Goal: Ask a question: Seek information or help from site administrators or community

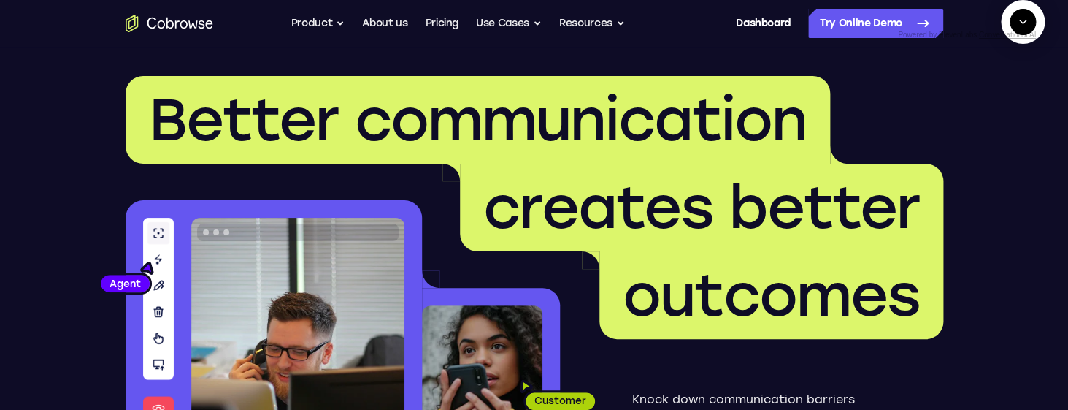
scroll to position [601, 0]
click at [1012, 102] on textarea "Text message input" at bounding box center [1030, 89] width 36 height 26
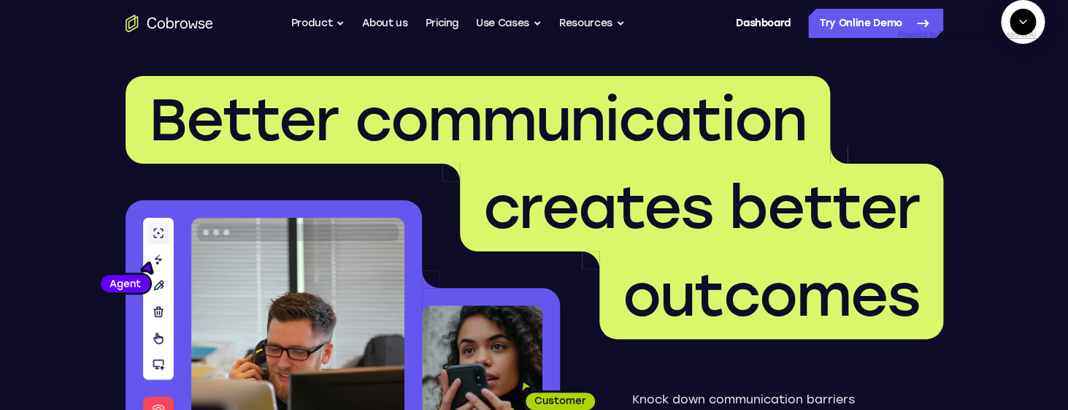
type textarea "end chat"
click at [1012, 102] on textarea "Text message input" at bounding box center [1030, 89] width 36 height 26
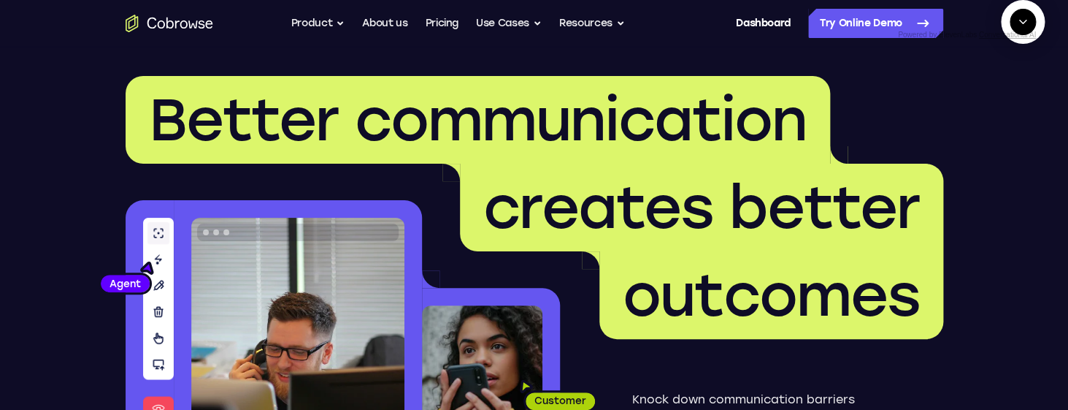
type textarea "end chat"
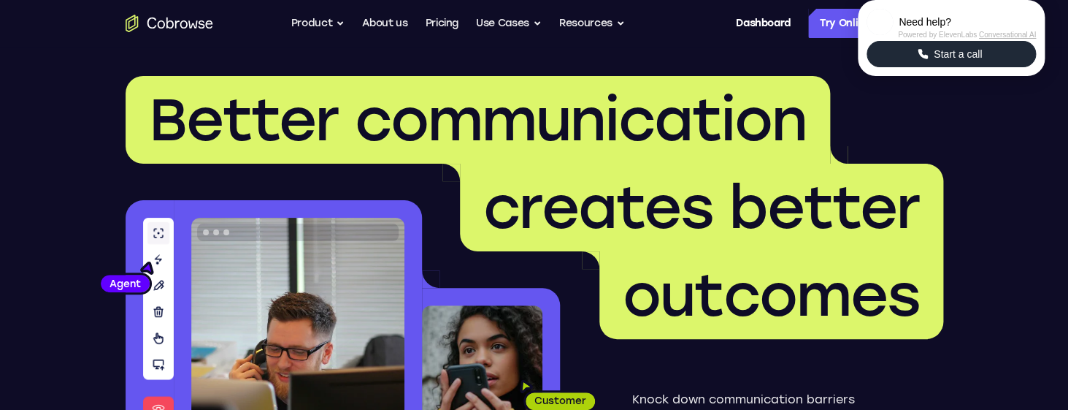
click at [964, 61] on span "Start a call" at bounding box center [957, 54] width 57 height 15
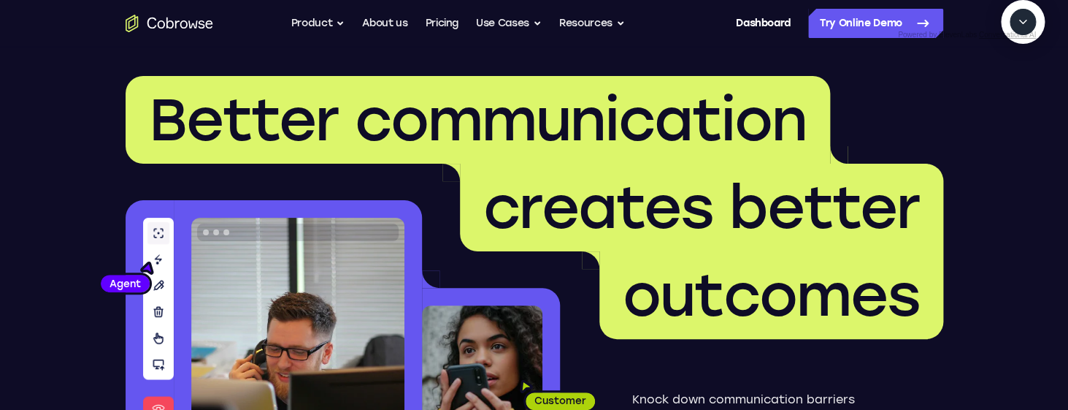
click at [1013, 66] on icon "Start a call" at bounding box center [1023, 56] width 20 height 20
click at [969, 102] on textarea "Text message input" at bounding box center [987, 89] width 36 height 26
type textarea "add a team member"
click at [993, 96] on icon "Mute microphone" at bounding box center [987, 88] width 13 height 13
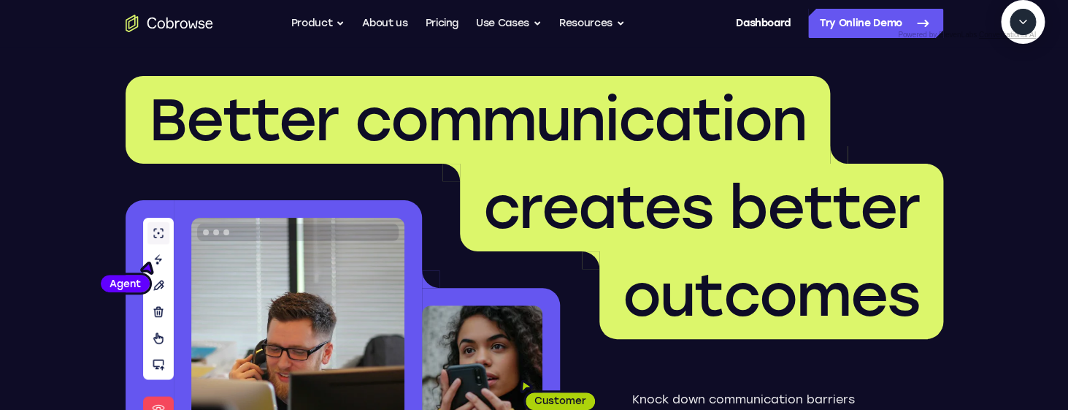
click at [969, 102] on textarea "Text message input" at bounding box center [987, 89] width 36 height 26
type textarea "yes"
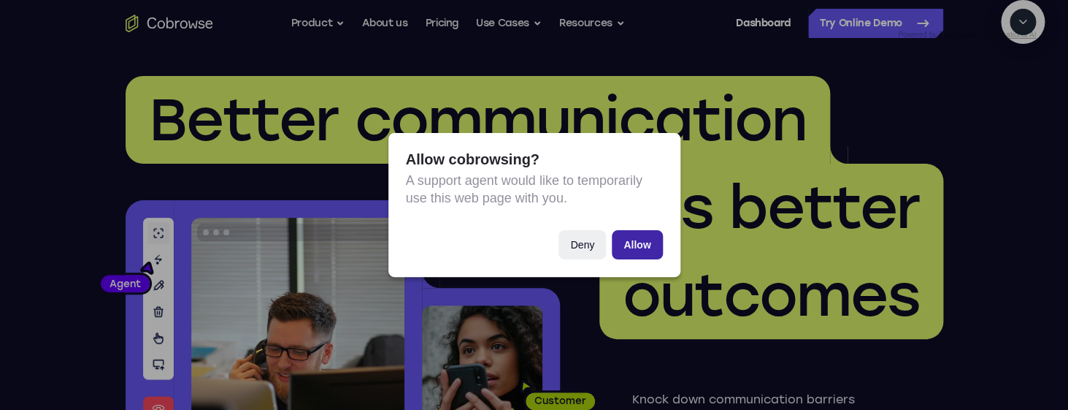
click at [639, 234] on button "Allow" at bounding box center [637, 244] width 50 height 29
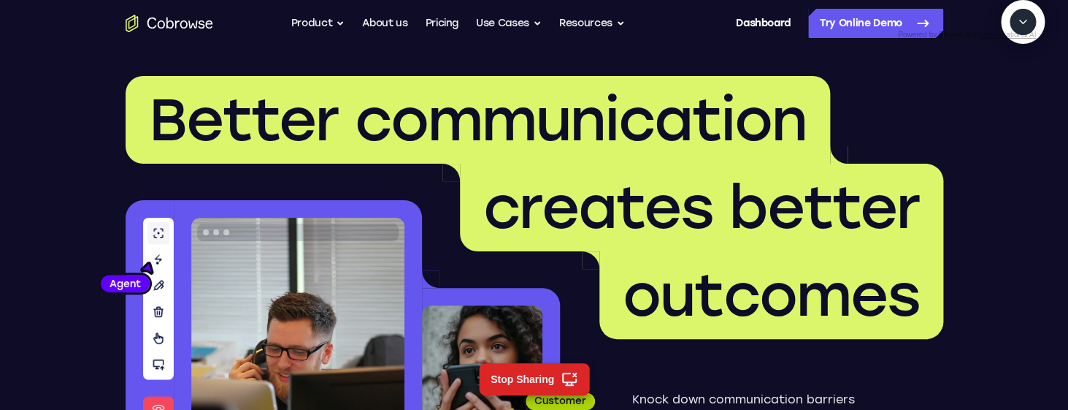
scroll to position [294, 0]
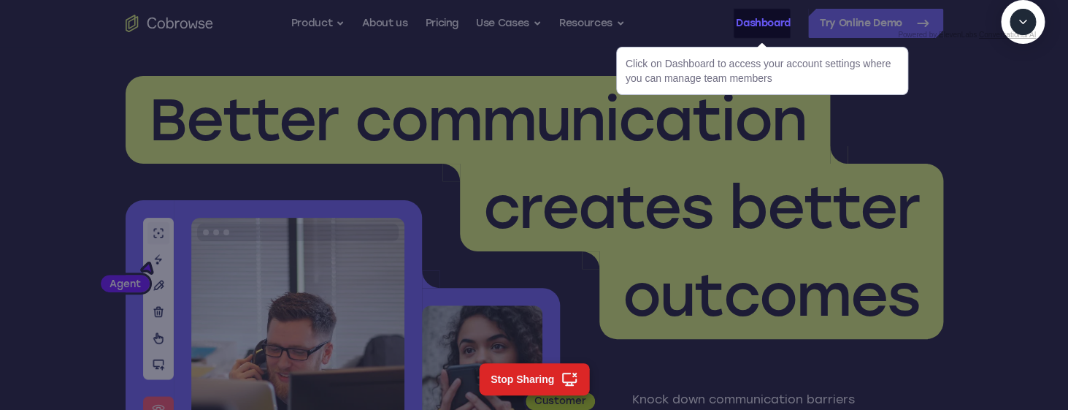
click at [739, 37] on link "Dashboard" at bounding box center [763, 23] width 55 height 29
